Goal: Communication & Community: Answer question/provide support

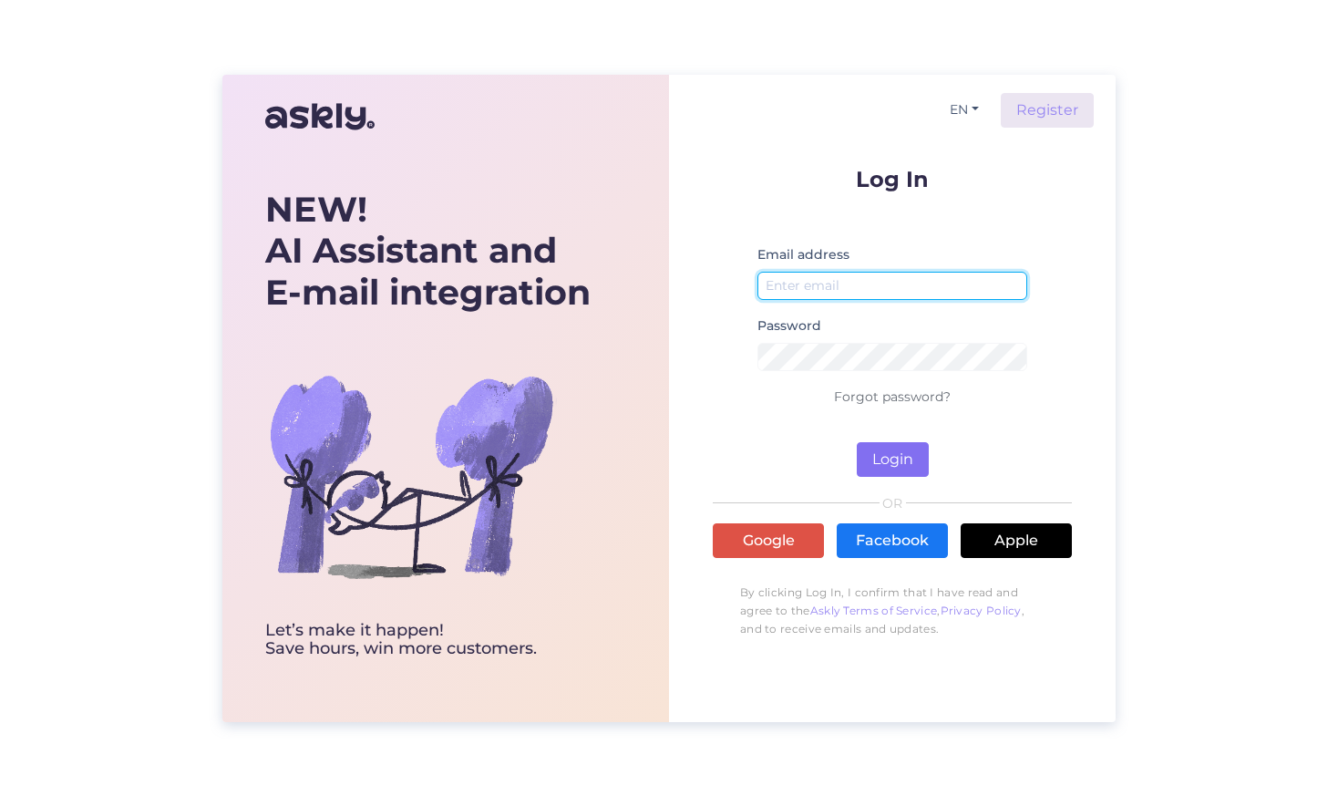
type input "[EMAIL_ADDRESS][DOMAIN_NAME]"
click at [882, 463] on button "Login" at bounding box center [893, 459] width 72 height 35
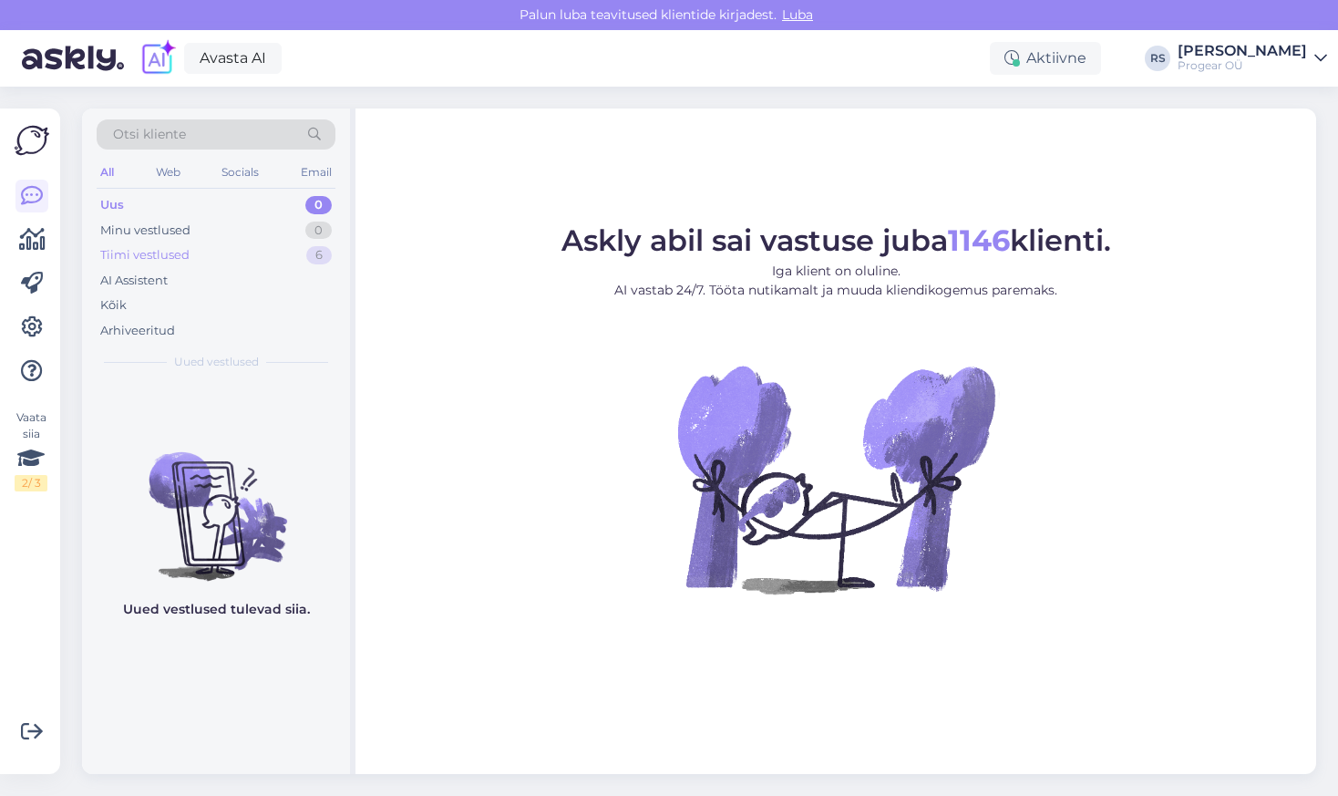
click at [180, 258] on div "Tiimi vestlused" at bounding box center [144, 255] width 89 height 18
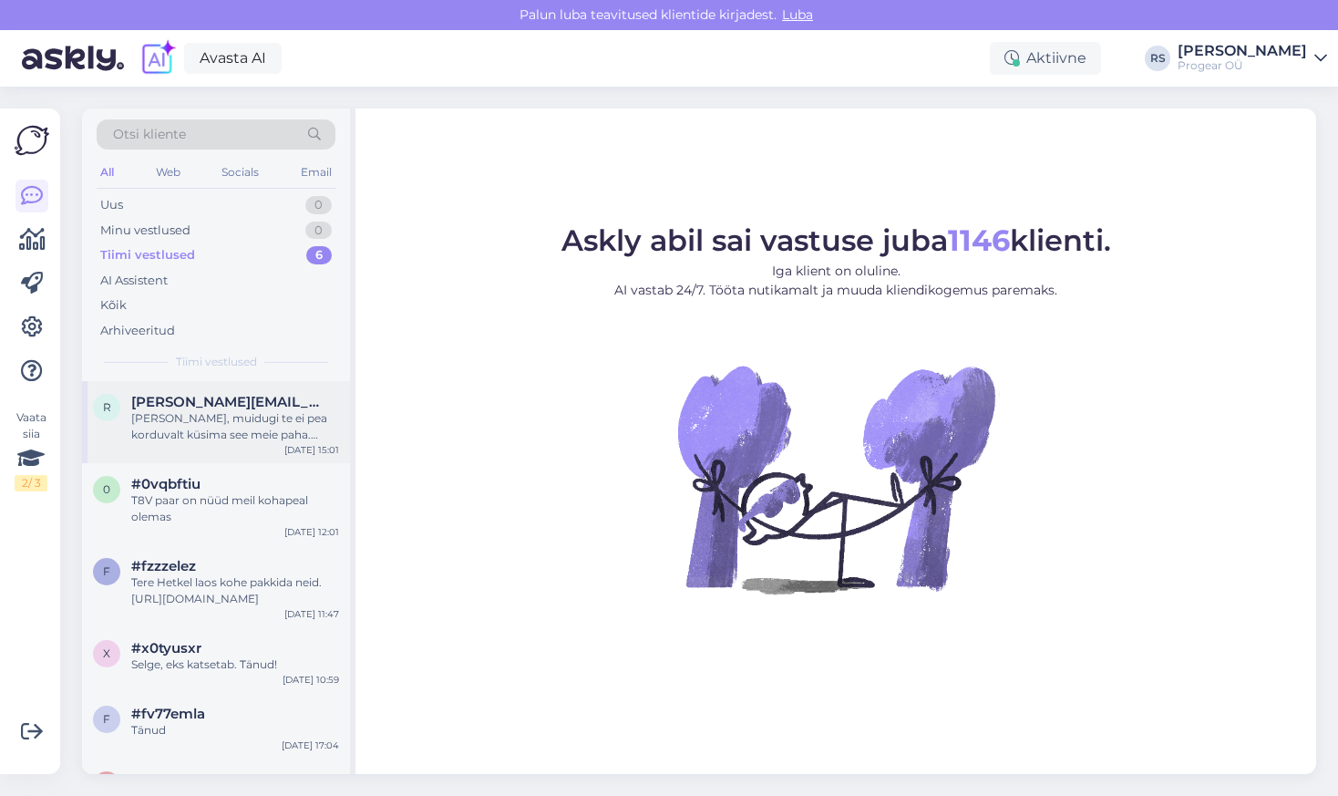
click at [214, 422] on div "[PERSON_NAME], muidugi te ei pea korduvalt küsima see meie paha. MInu andmetel …" at bounding box center [235, 426] width 208 height 33
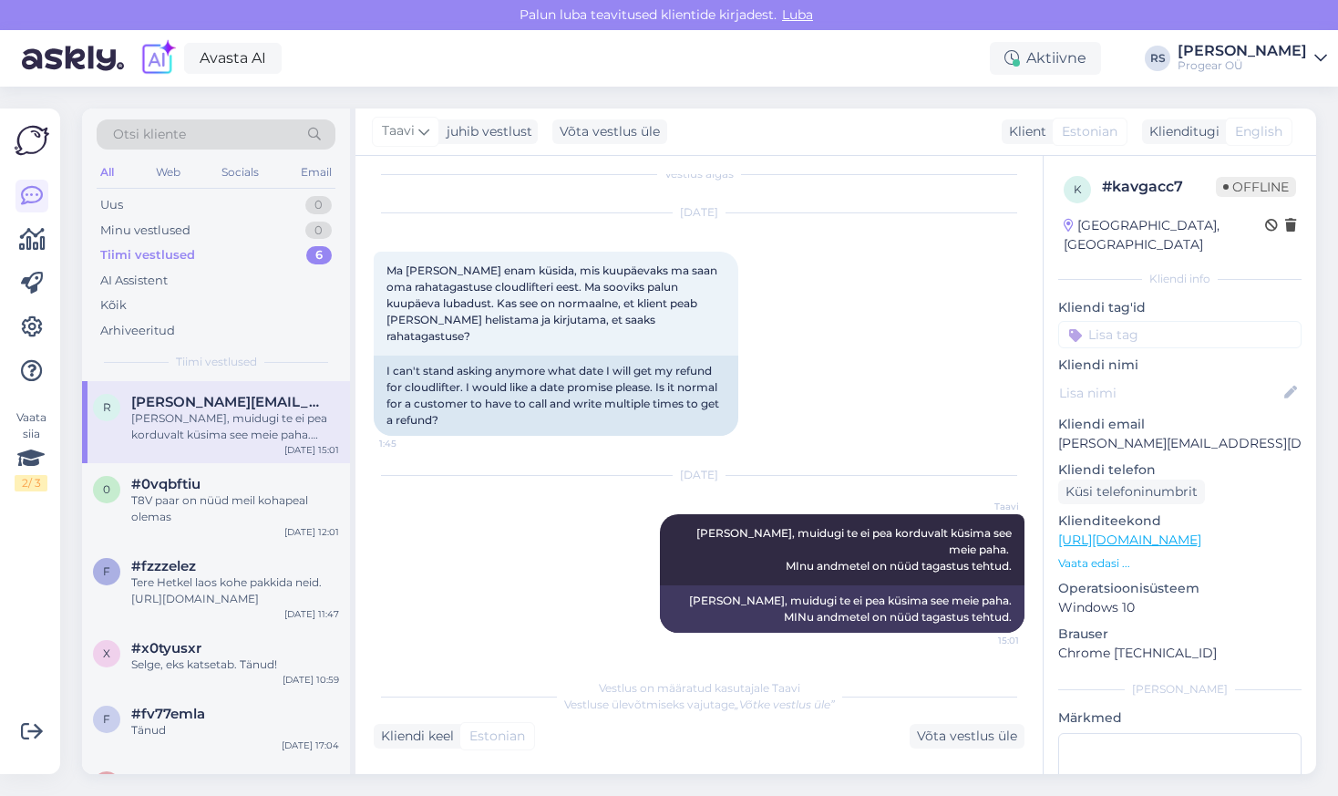
scroll to position [36, 0]
drag, startPoint x: 405, startPoint y: 268, endPoint x: 595, endPoint y: 277, distance: 190.7
click at [595, 277] on div "Ma [PERSON_NAME] enam küsida, mis kuupäevaks ma saan oma rahatagastuse cloudlif…" at bounding box center [556, 304] width 365 height 104
click at [215, 508] on div "T8V paar on nüüd meil kohapeal olemas" at bounding box center [235, 508] width 208 height 33
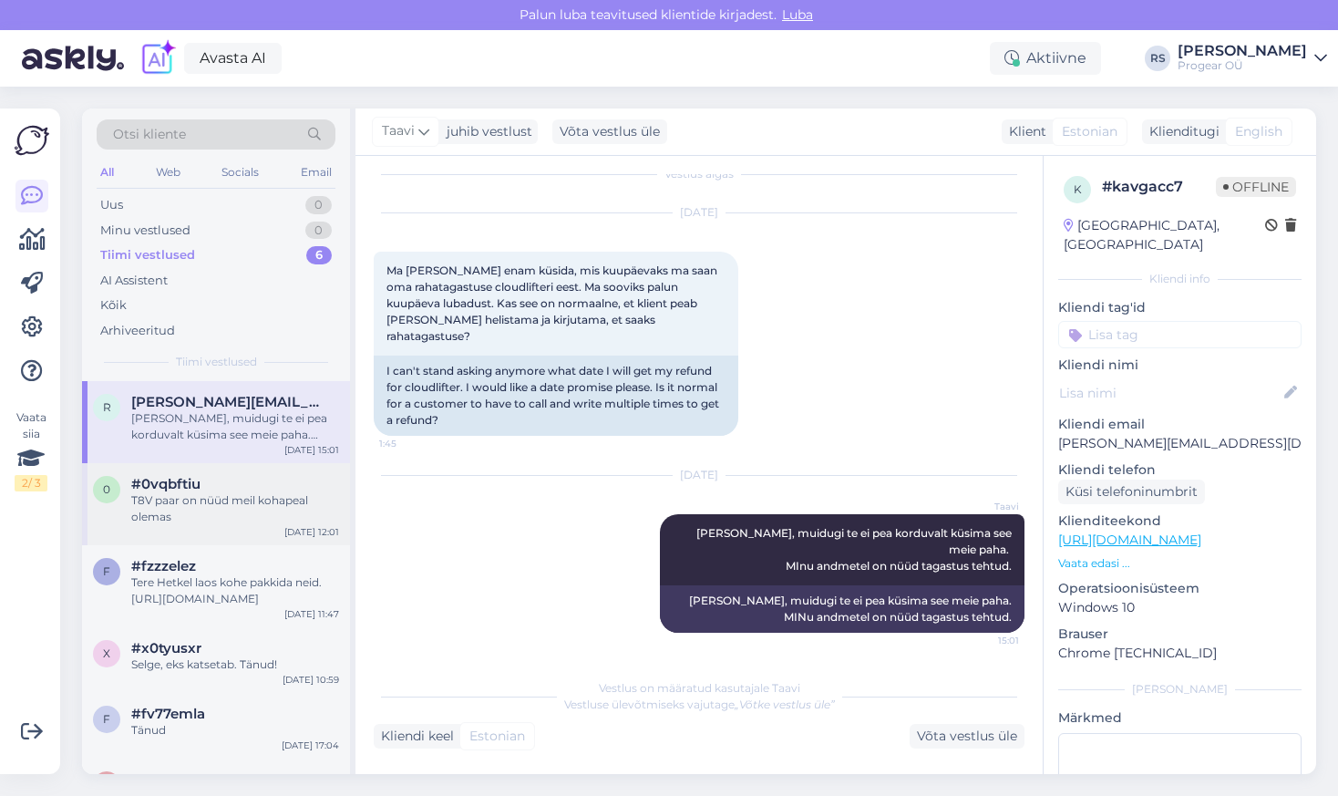
scroll to position [205, 0]
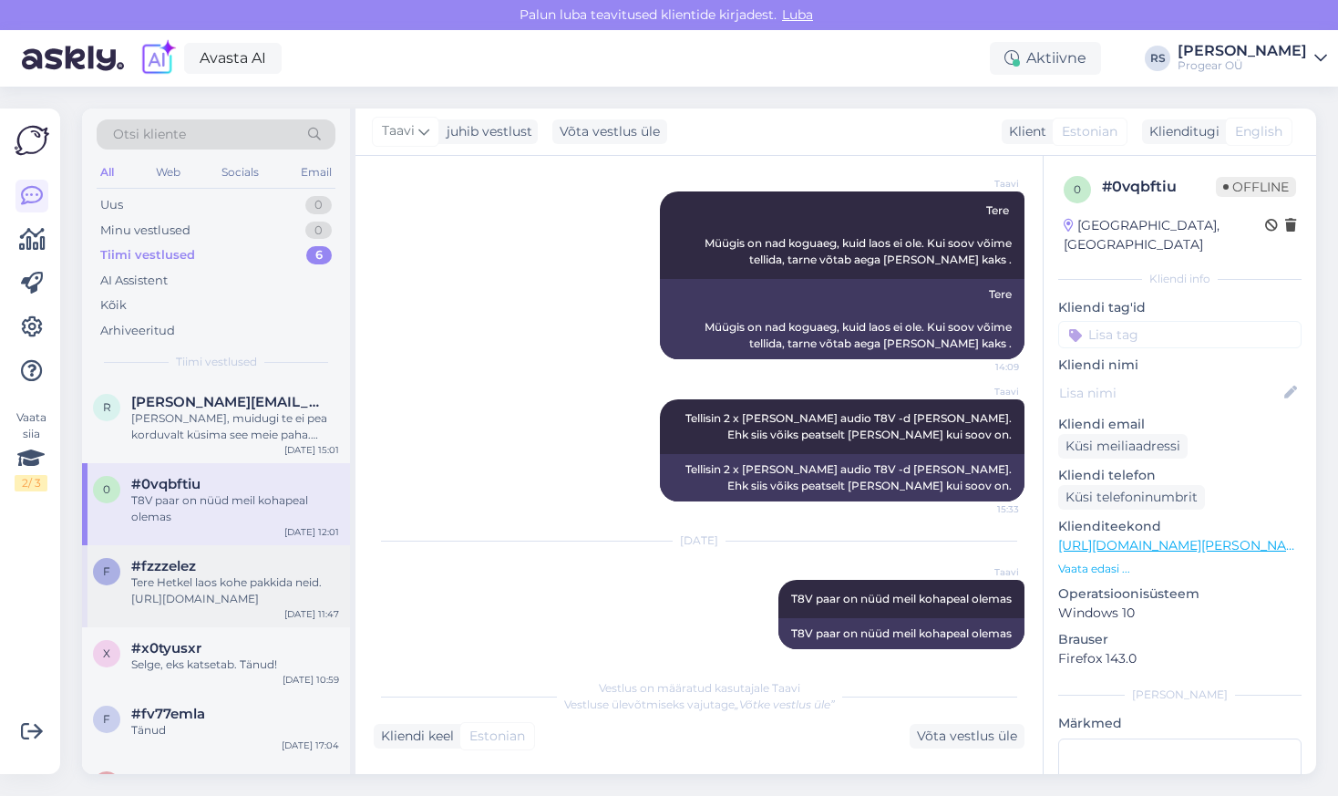
click at [223, 586] on div "Tere Hetkel laos kohe pakkida neid. [URL][DOMAIN_NAME]" at bounding box center [235, 590] width 208 height 33
